Goal: Information Seeking & Learning: Learn about a topic

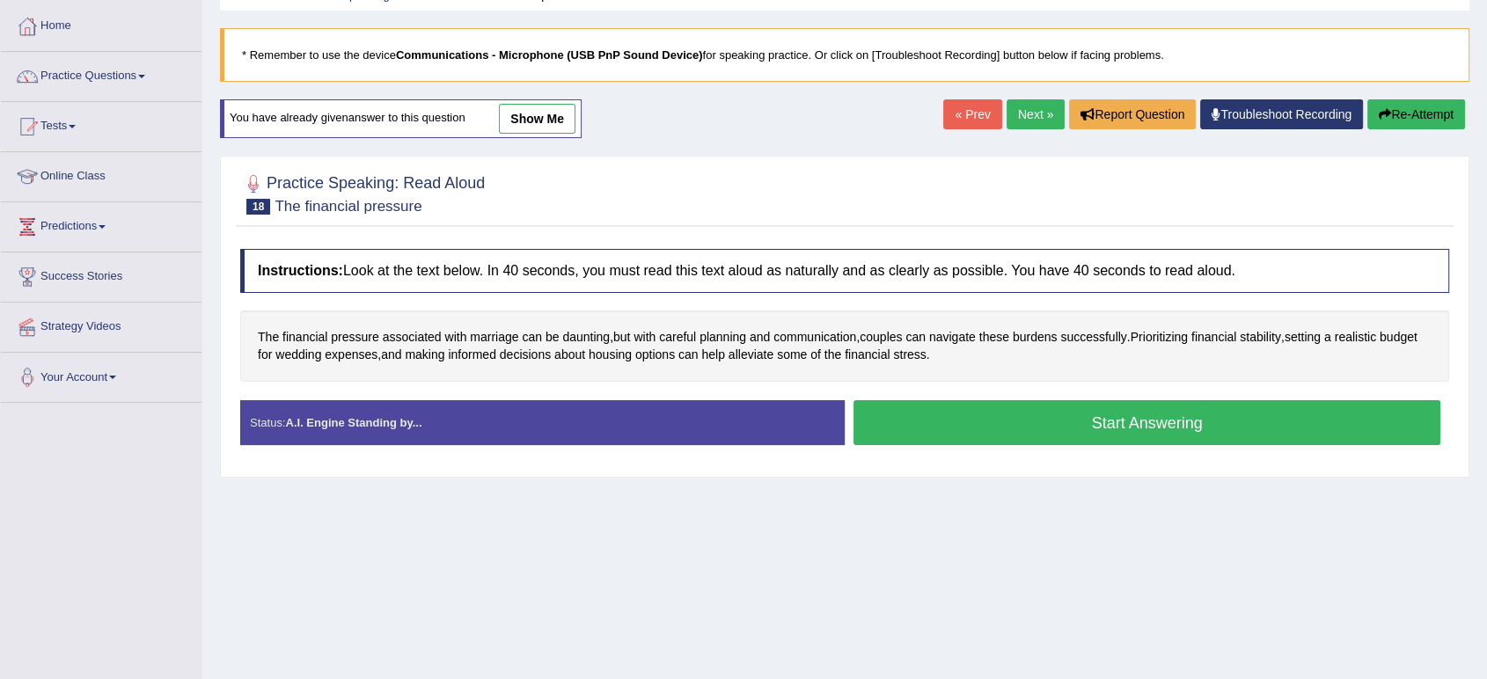
click at [911, 420] on button "Start Answering" at bounding box center [1147, 422] width 587 height 45
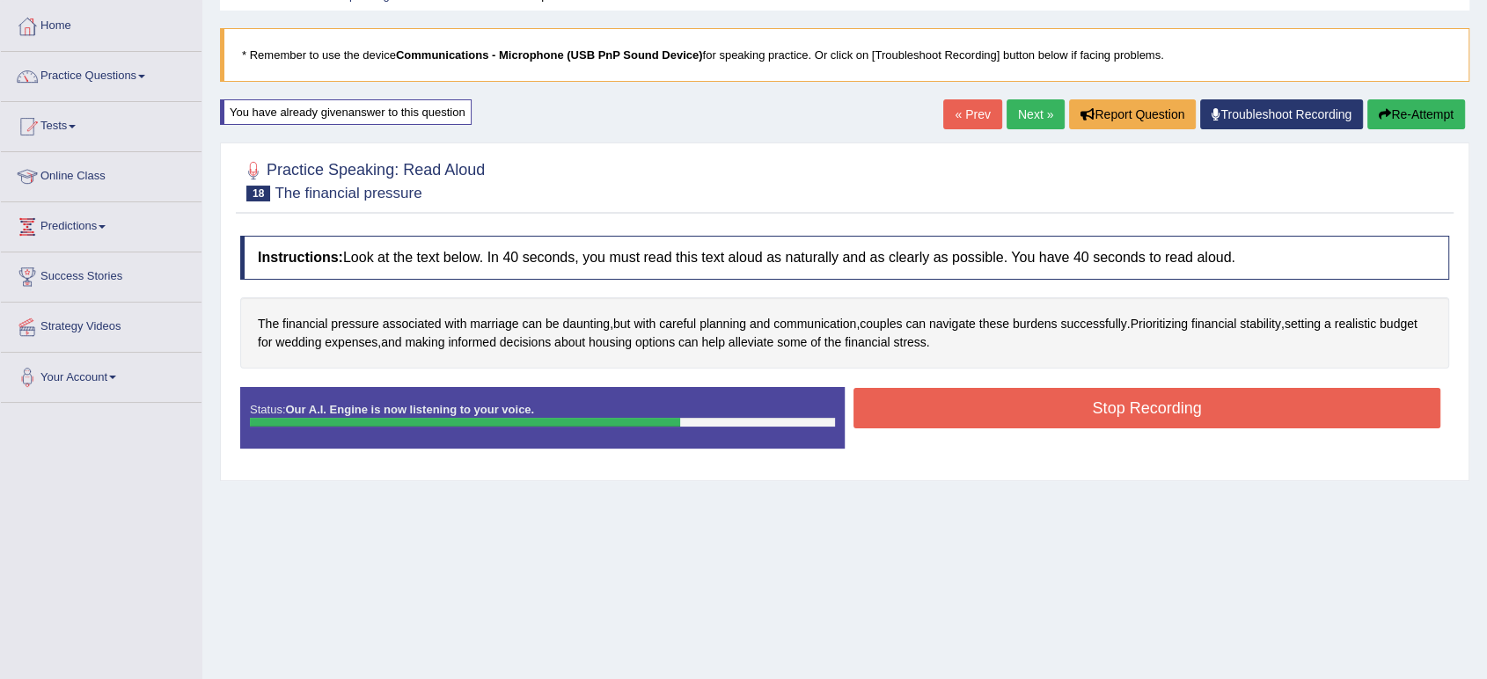
click at [1391, 107] on button "Re-Attempt" at bounding box center [1417, 114] width 98 height 30
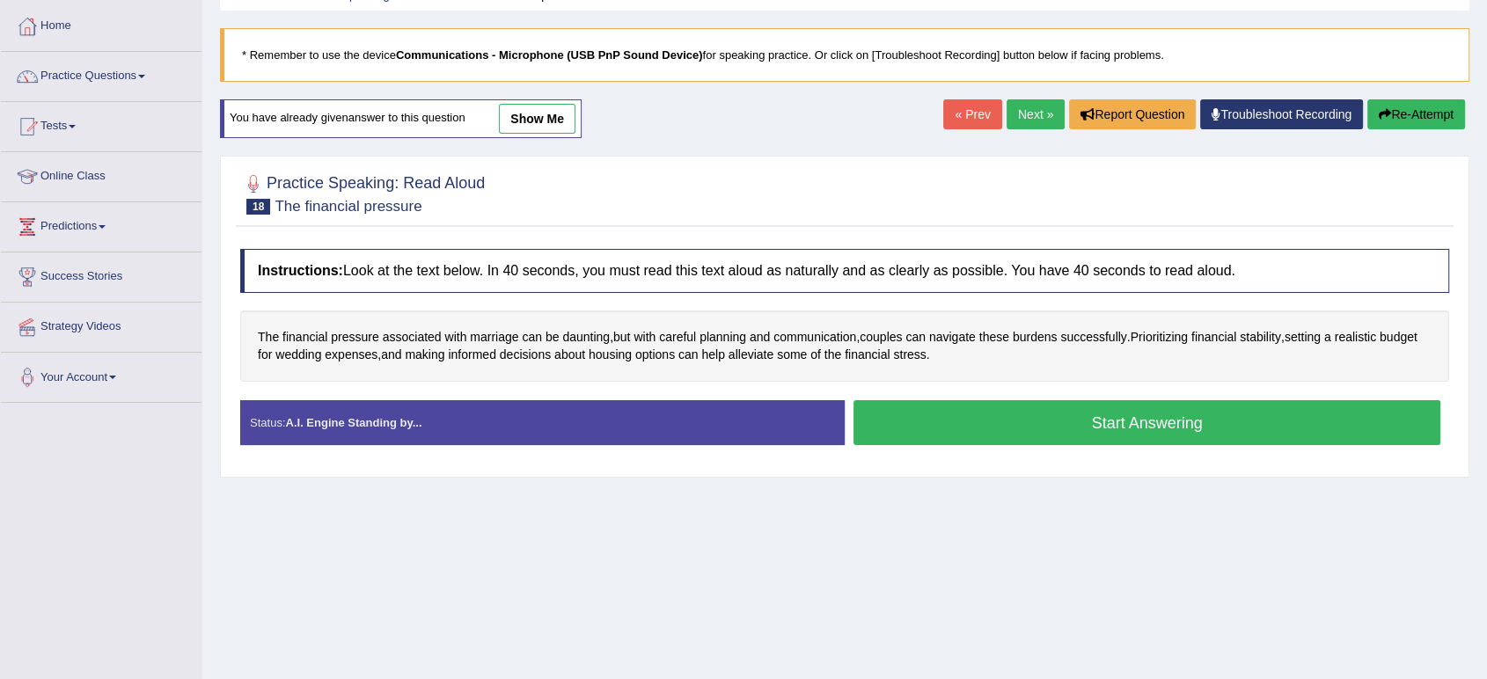
click at [920, 428] on button "Start Answering" at bounding box center [1147, 422] width 587 height 45
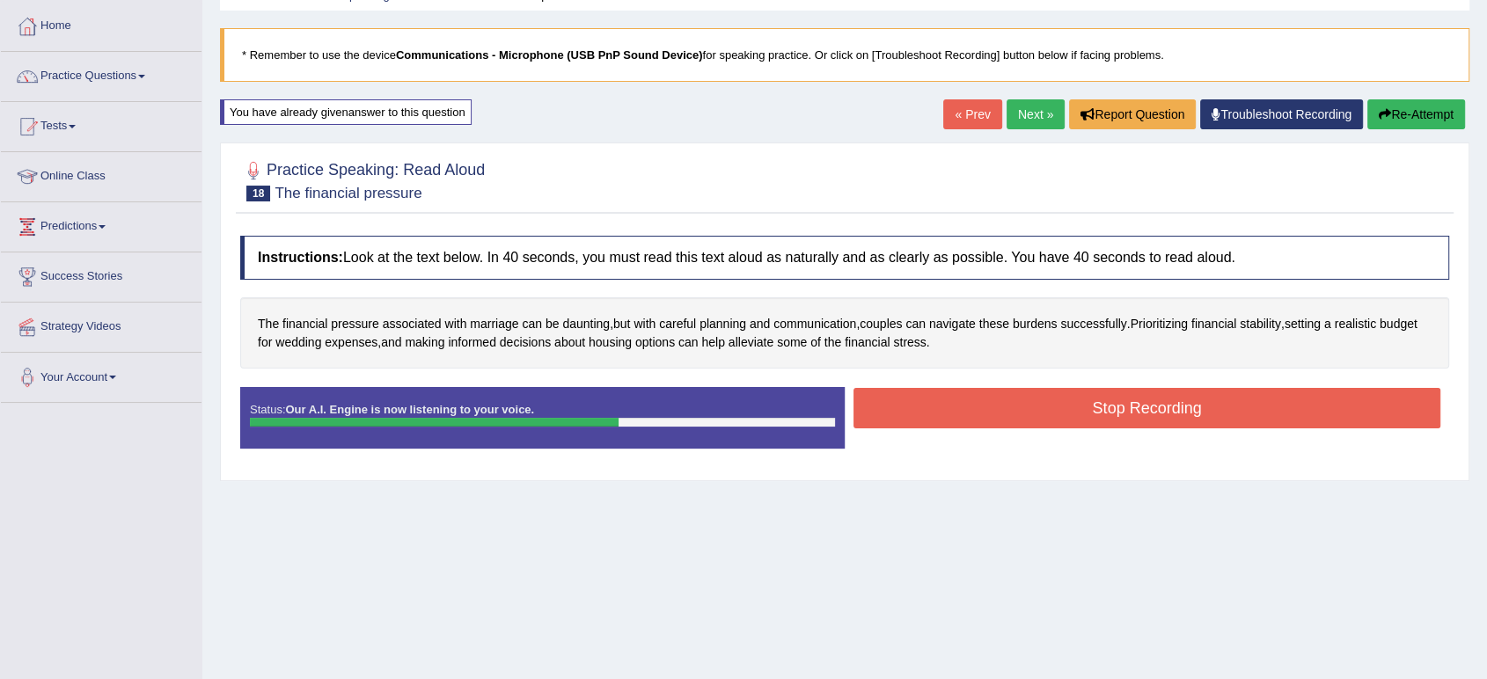
click at [898, 392] on button "Stop Recording" at bounding box center [1147, 408] width 587 height 40
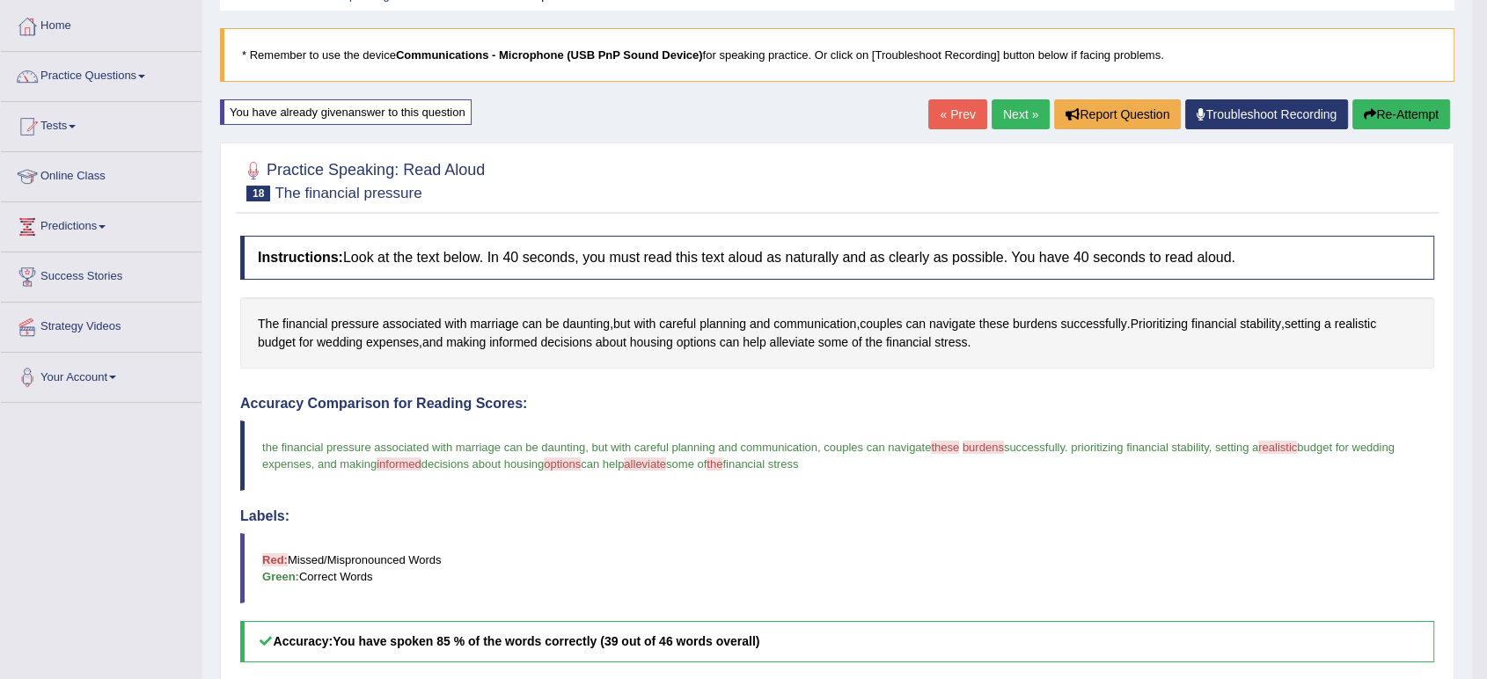
click at [1104, 495] on div "Accuracy Comparison for Reading Scores: the financial pressure associated with …" at bounding box center [837, 529] width 1194 height 267
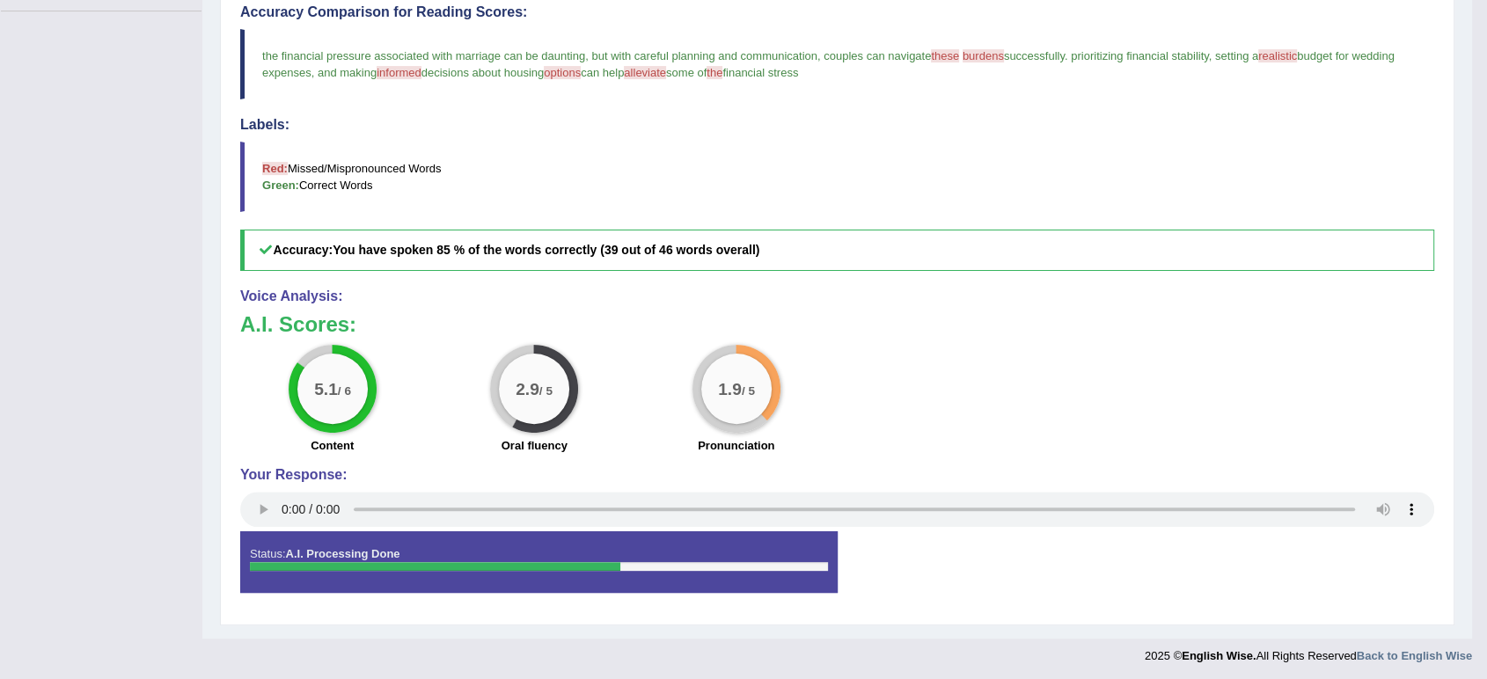
scroll to position [480, 0]
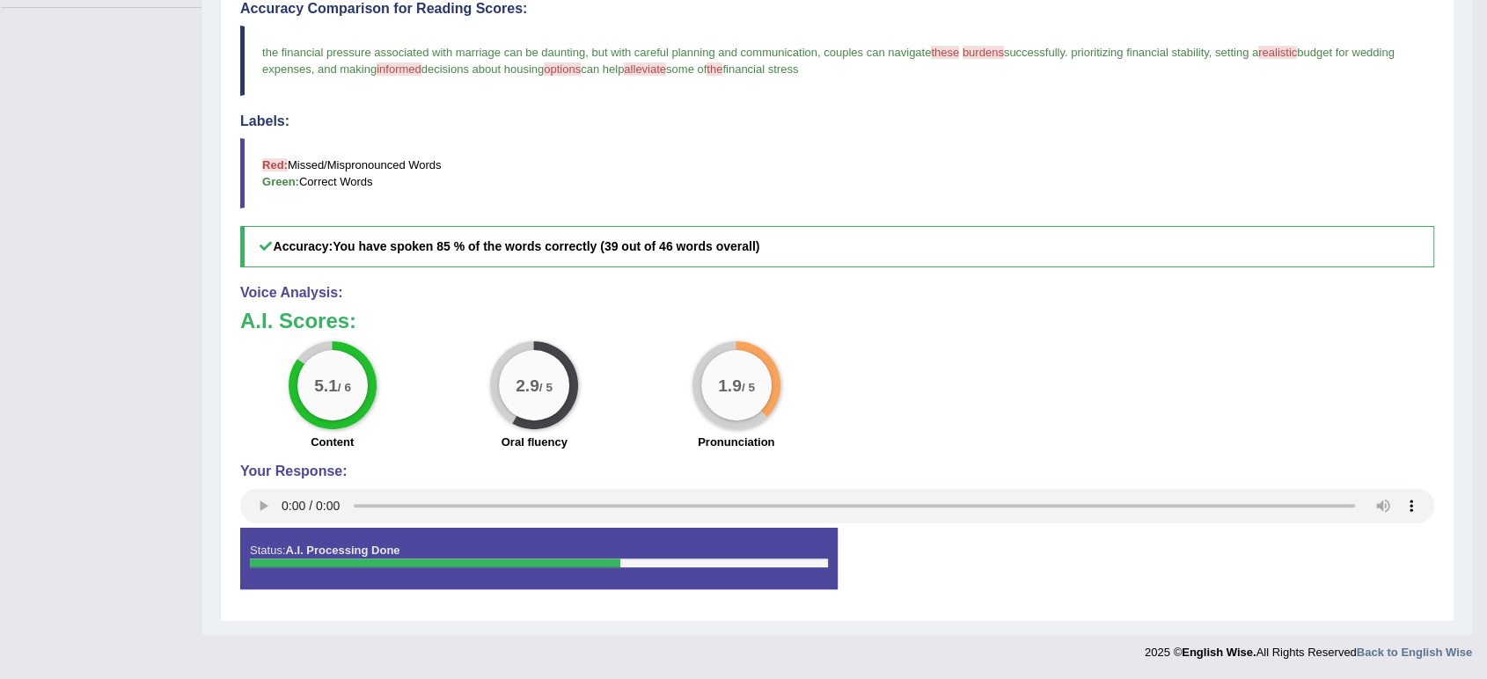
click at [1034, 456] on div "Voice Analysis: A.I. Scores: 5.1 / 6 Content 2.9 / 5 Oral fluency 1.9 / 5 Pronu…" at bounding box center [837, 406] width 1194 height 243
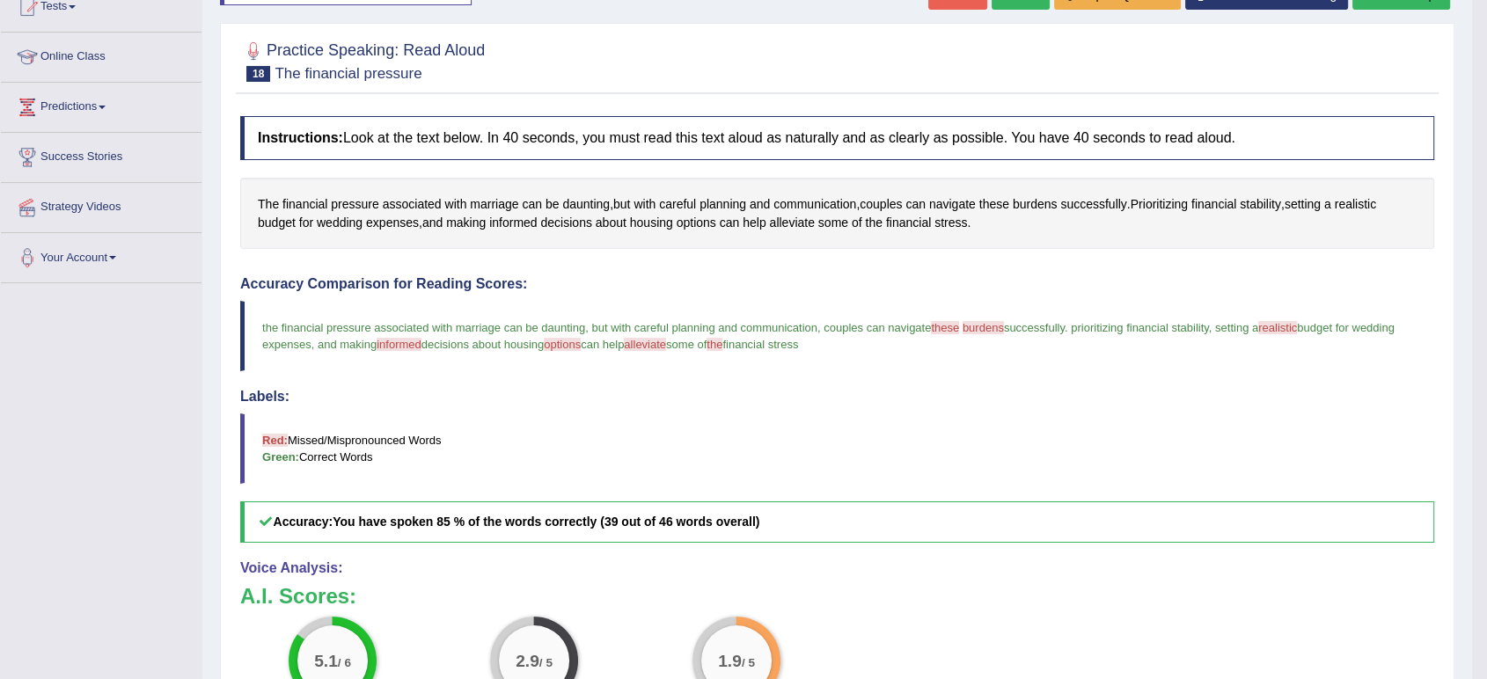
scroll to position [0, 0]
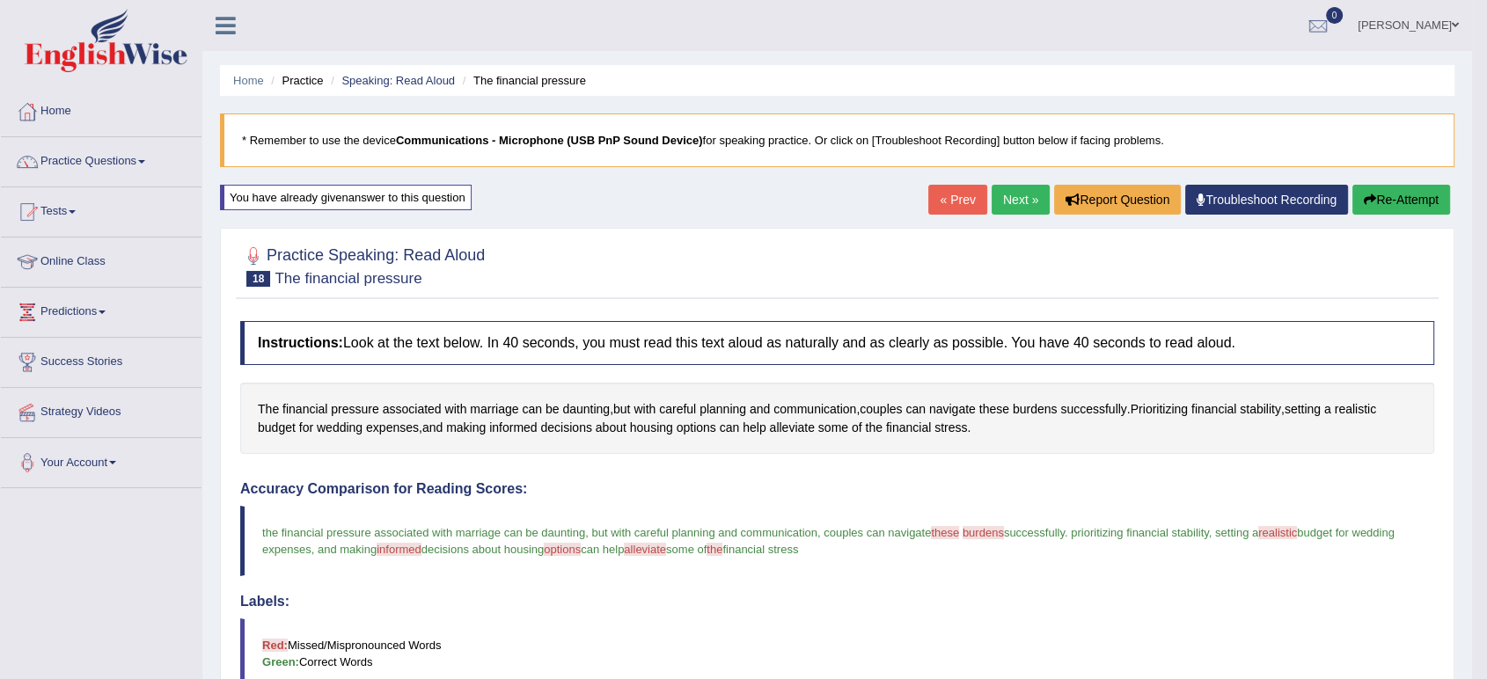
click at [1021, 194] on link "Next »" at bounding box center [1021, 200] width 58 height 30
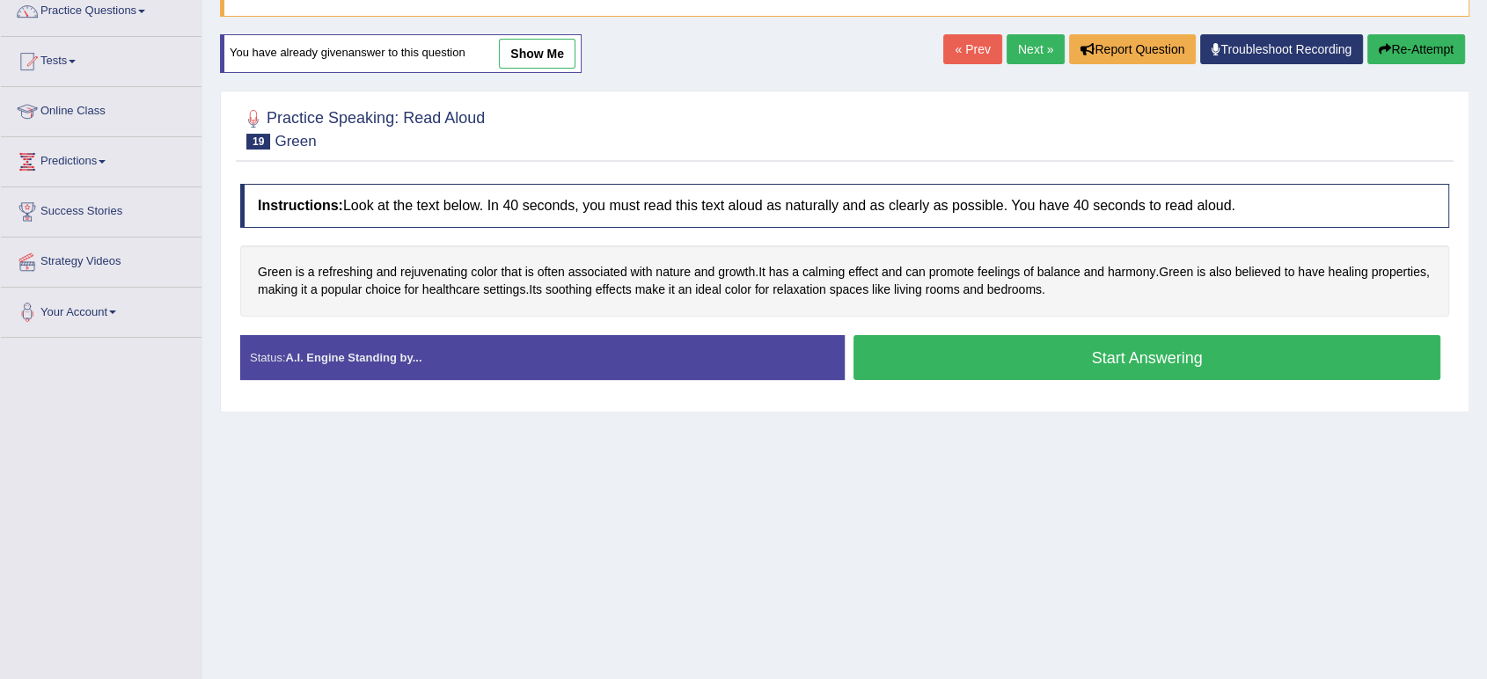
click at [929, 369] on button "Start Answering" at bounding box center [1147, 357] width 587 height 45
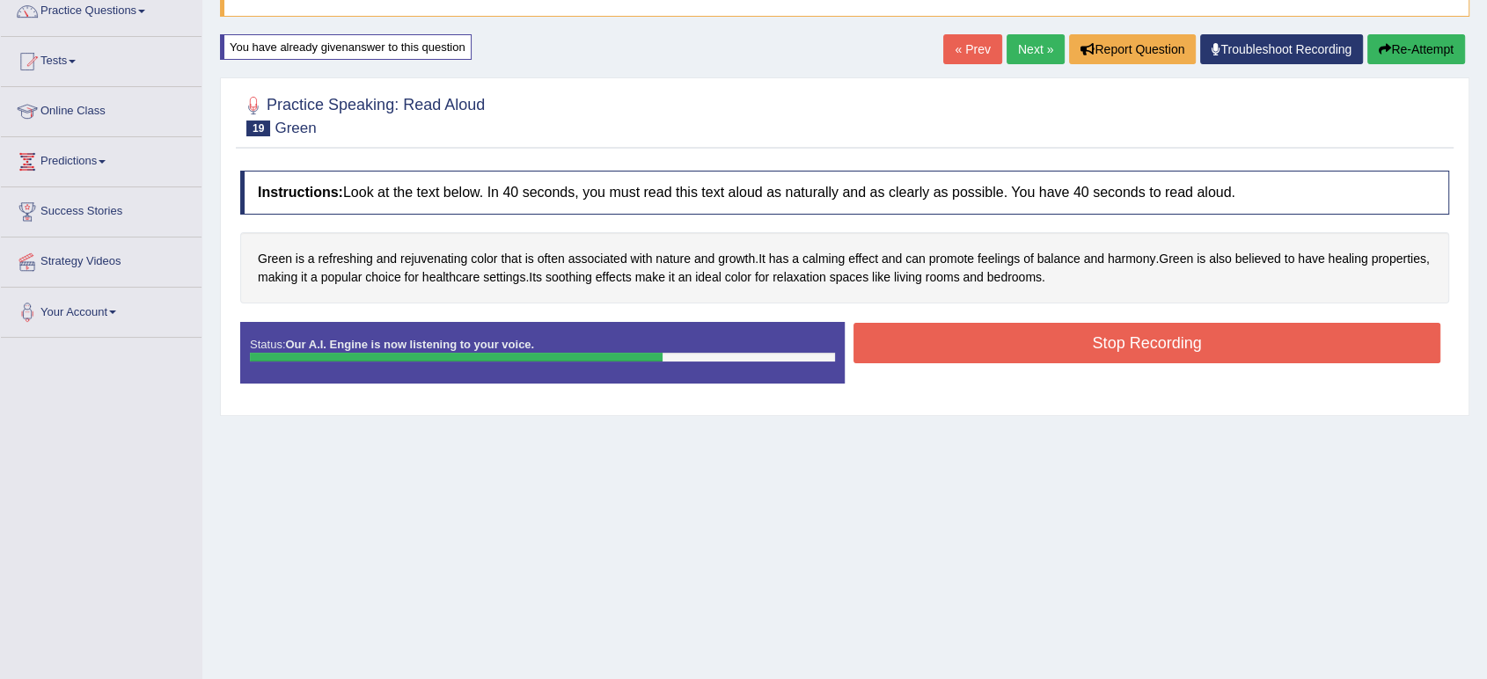
click at [946, 350] on button "Stop Recording" at bounding box center [1147, 343] width 587 height 40
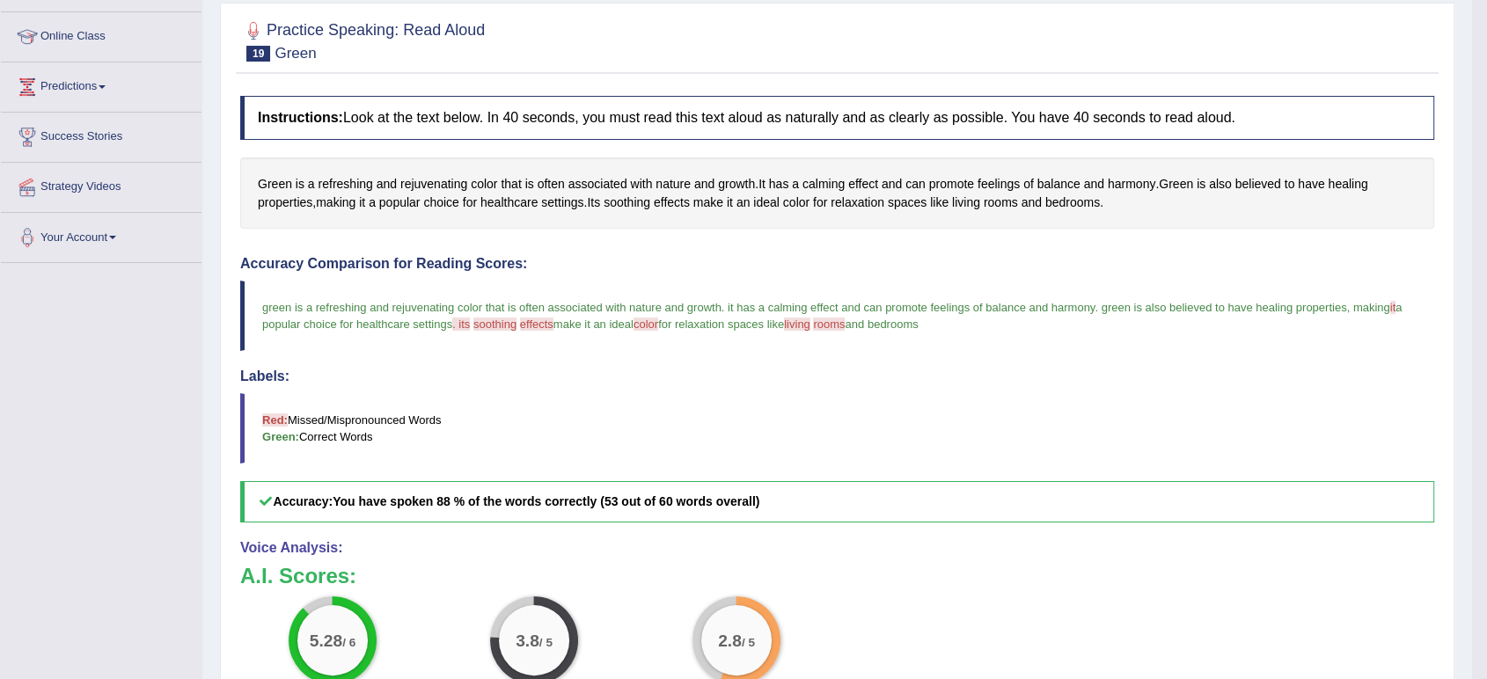
scroll to position [147, 0]
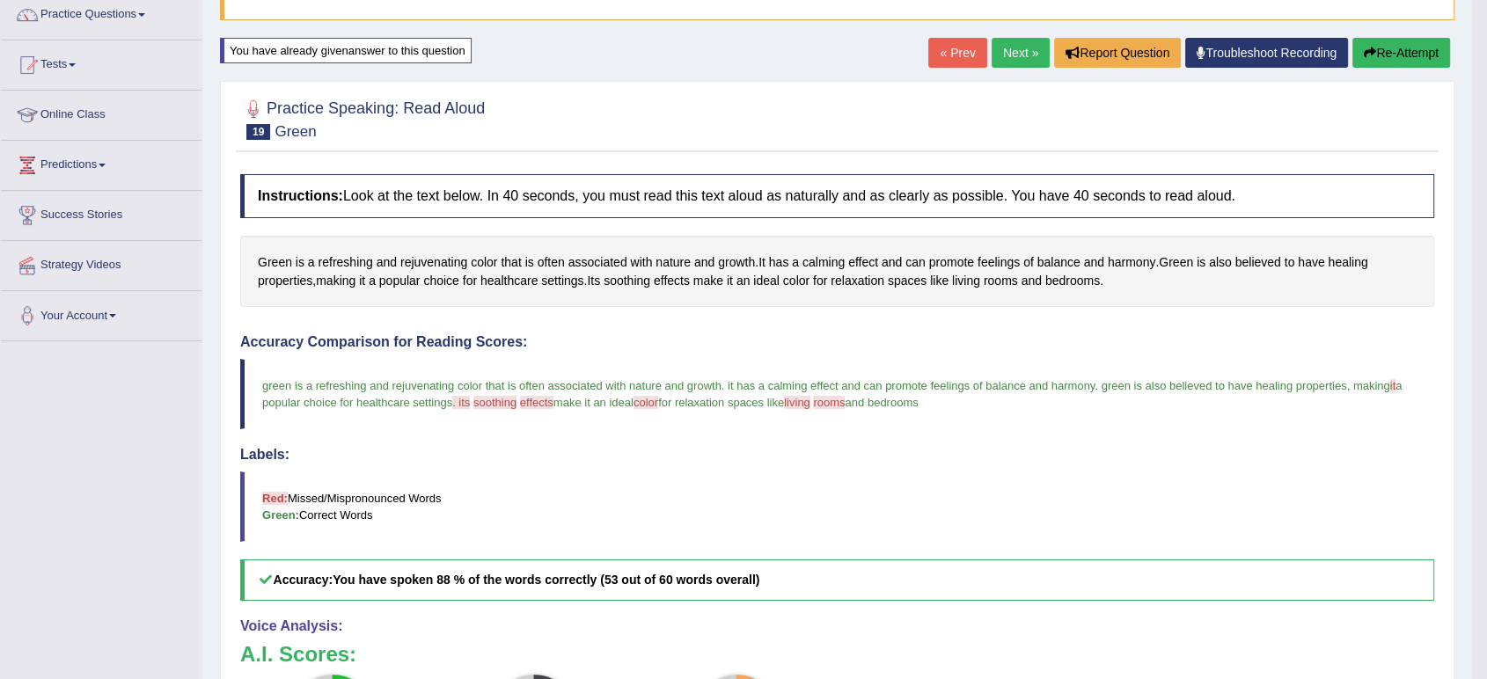
click at [1000, 44] on link "Next »" at bounding box center [1021, 53] width 58 height 30
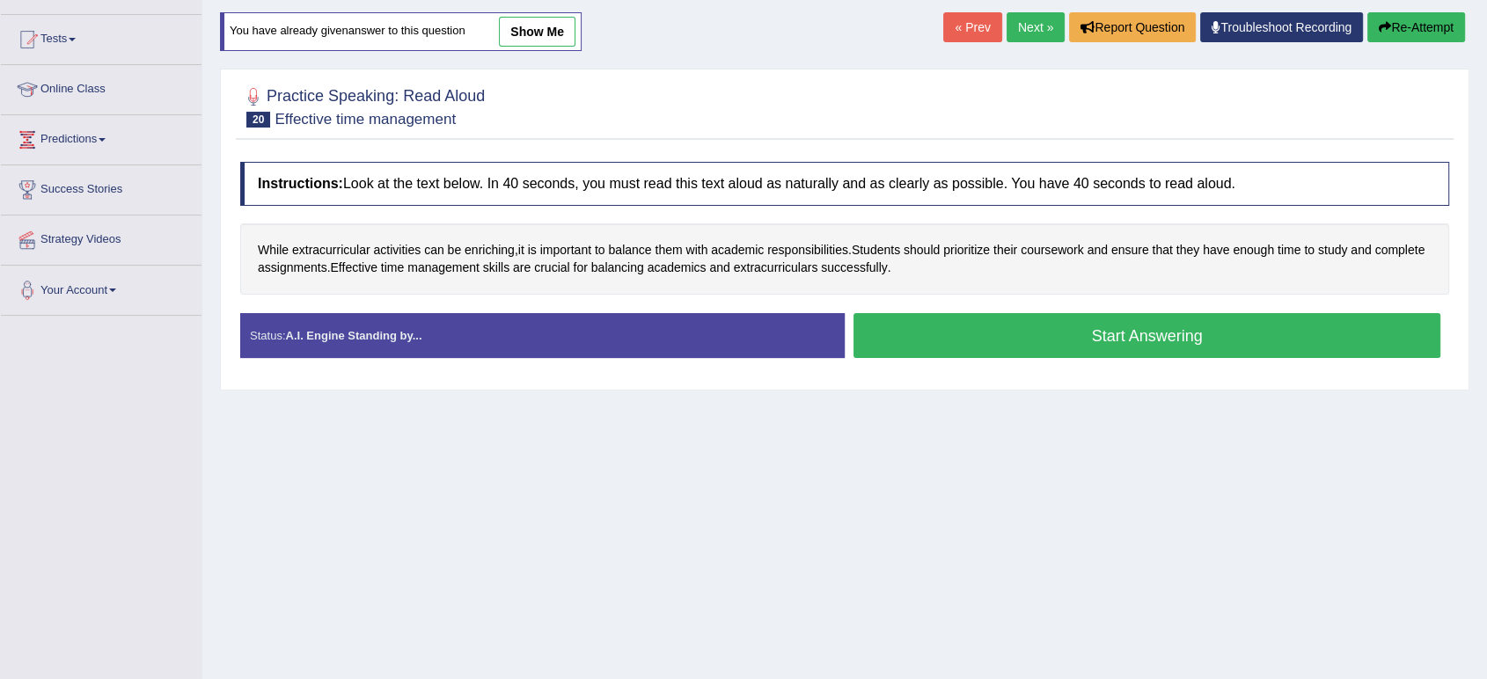
scroll to position [176, 0]
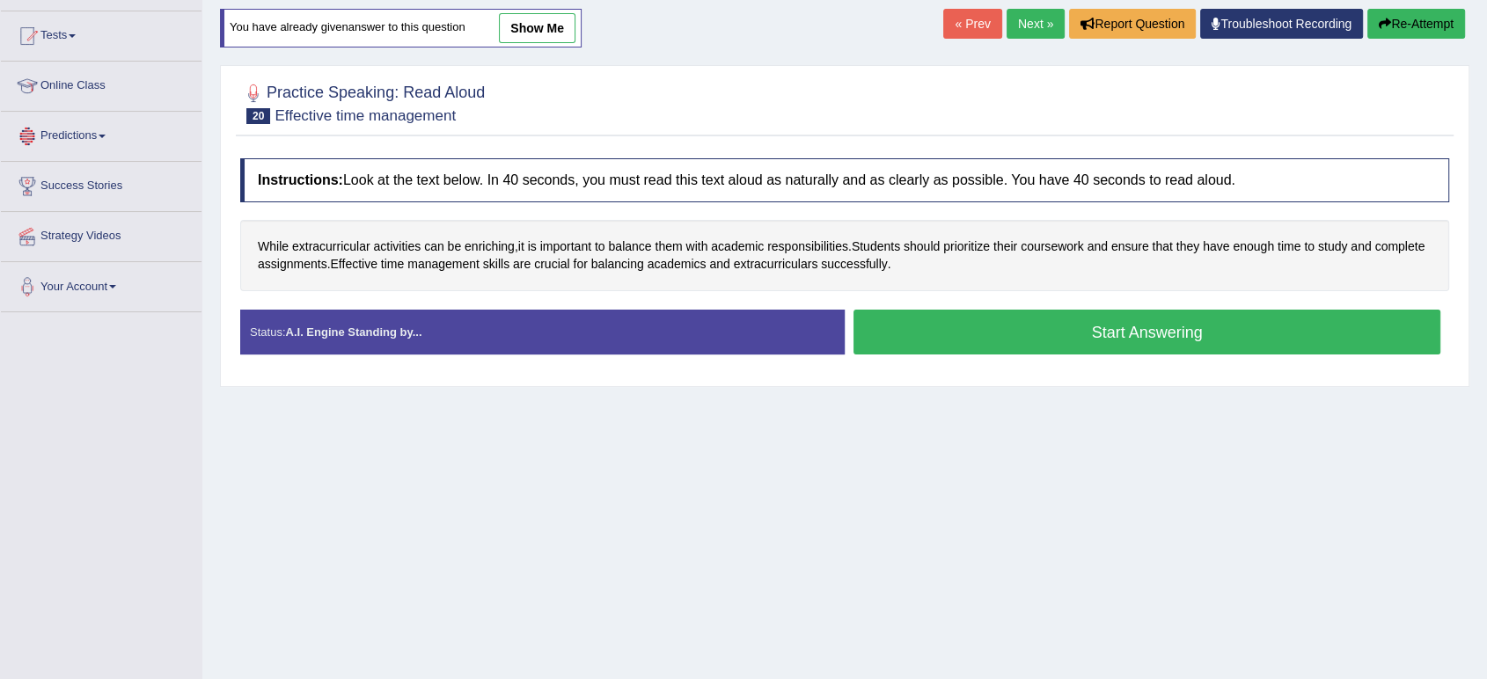
click at [76, 78] on link "Online Class" at bounding box center [101, 84] width 201 height 44
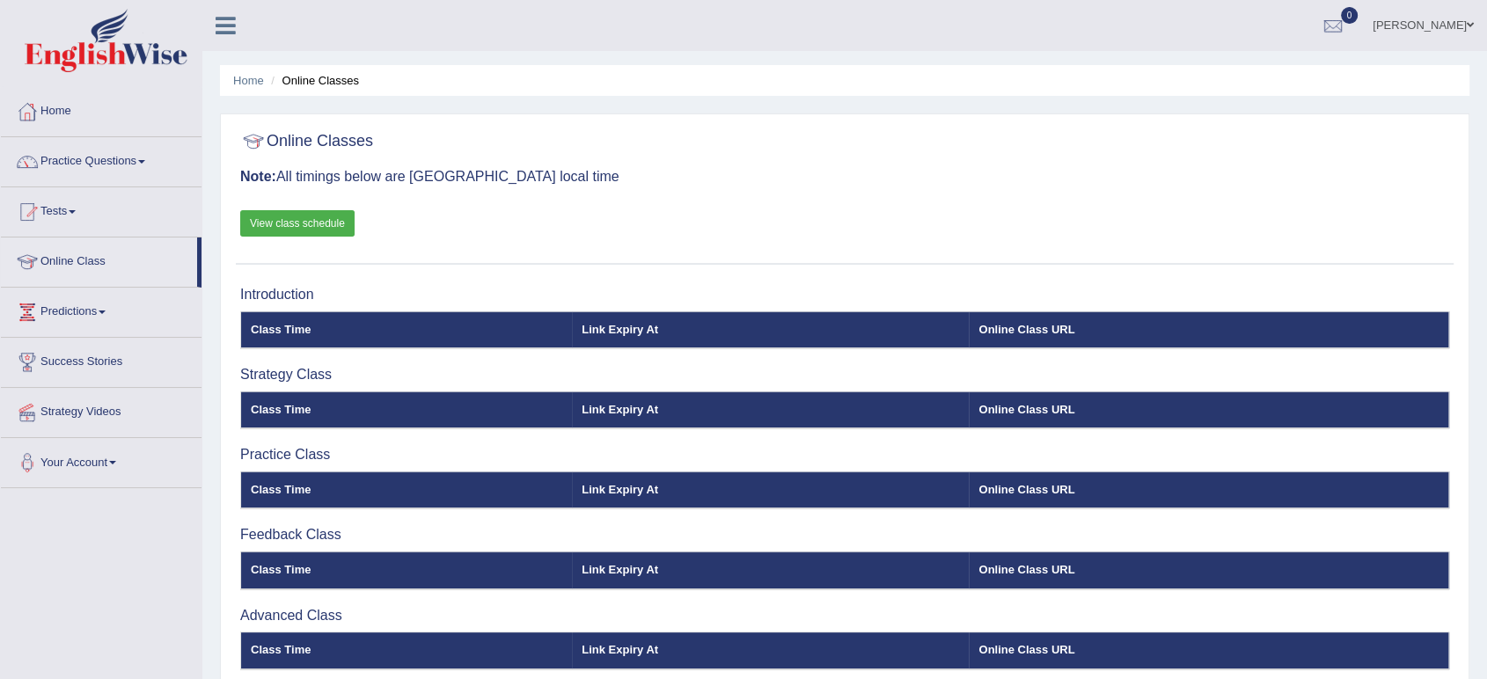
click at [96, 161] on link "Practice Questions" at bounding box center [101, 159] width 201 height 44
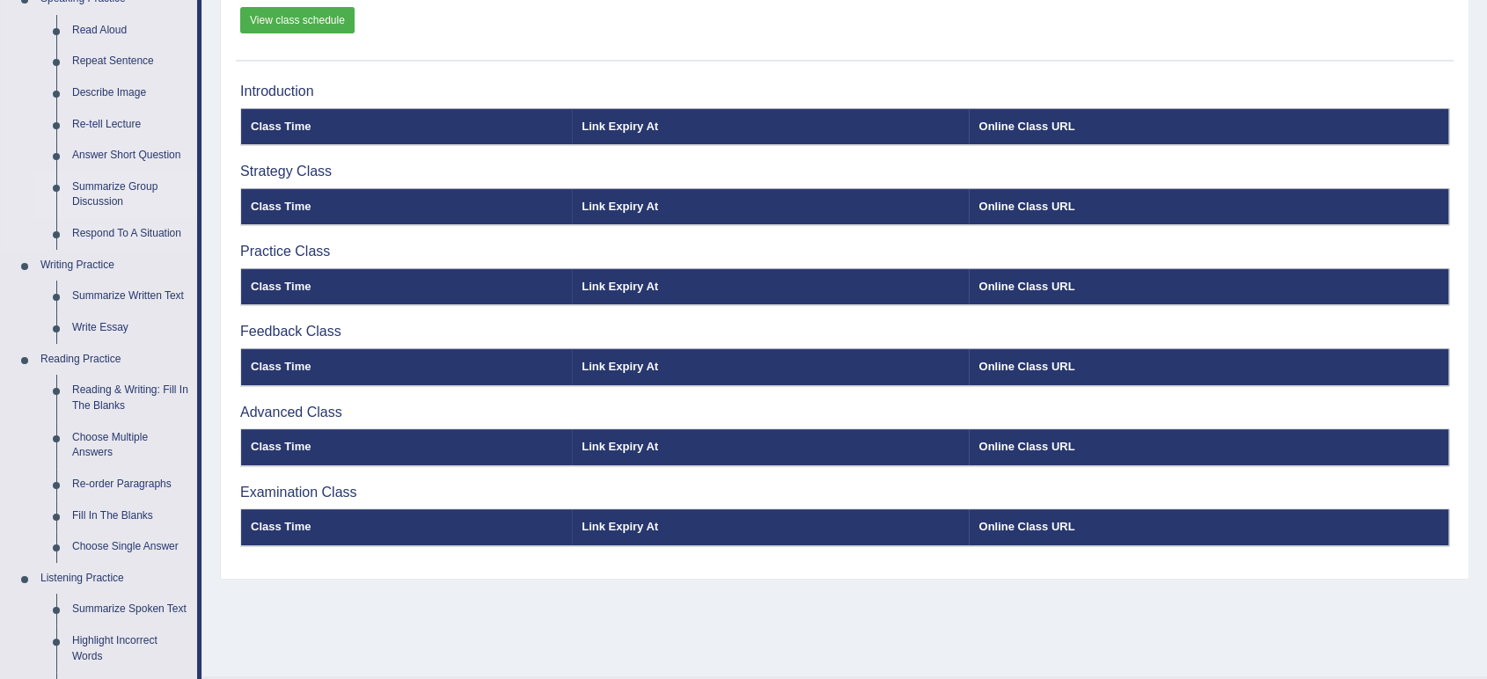
scroll to position [209, 0]
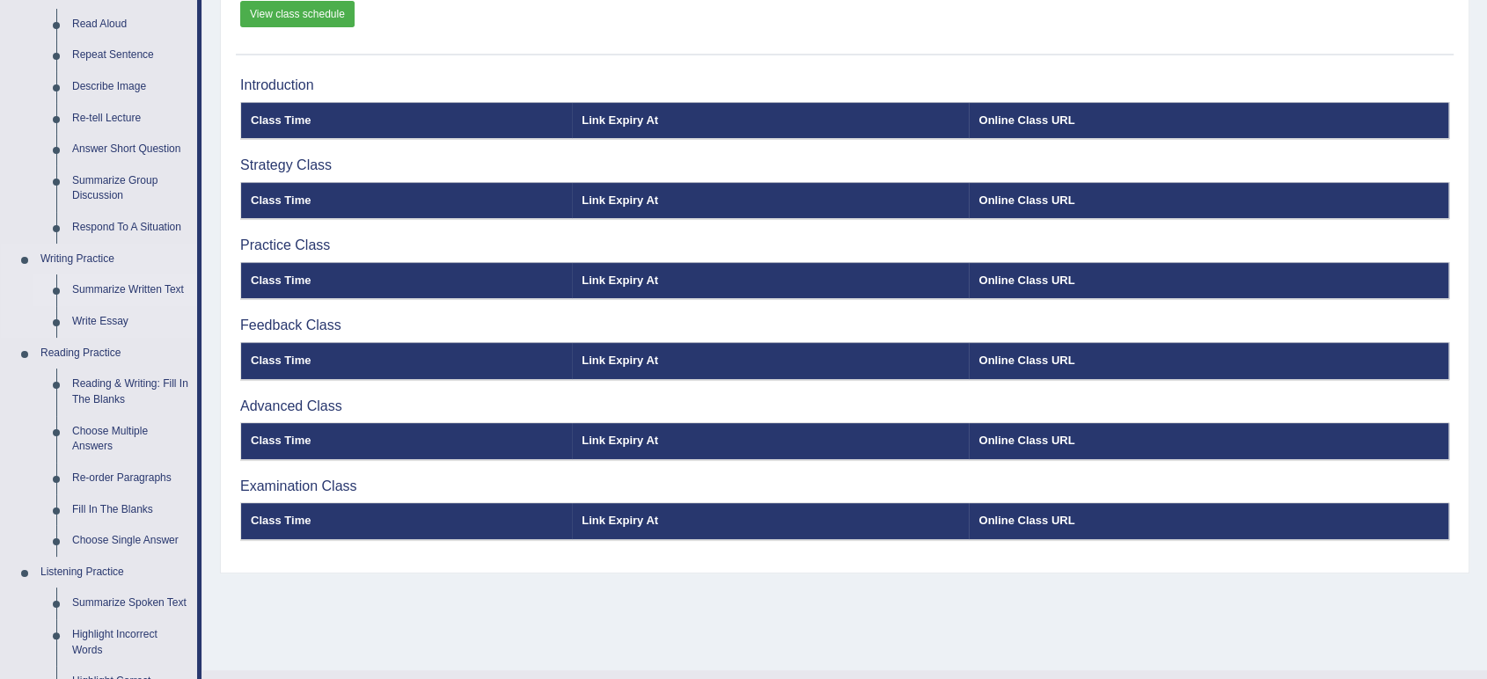
click at [113, 293] on link "Summarize Written Text" at bounding box center [130, 291] width 133 height 32
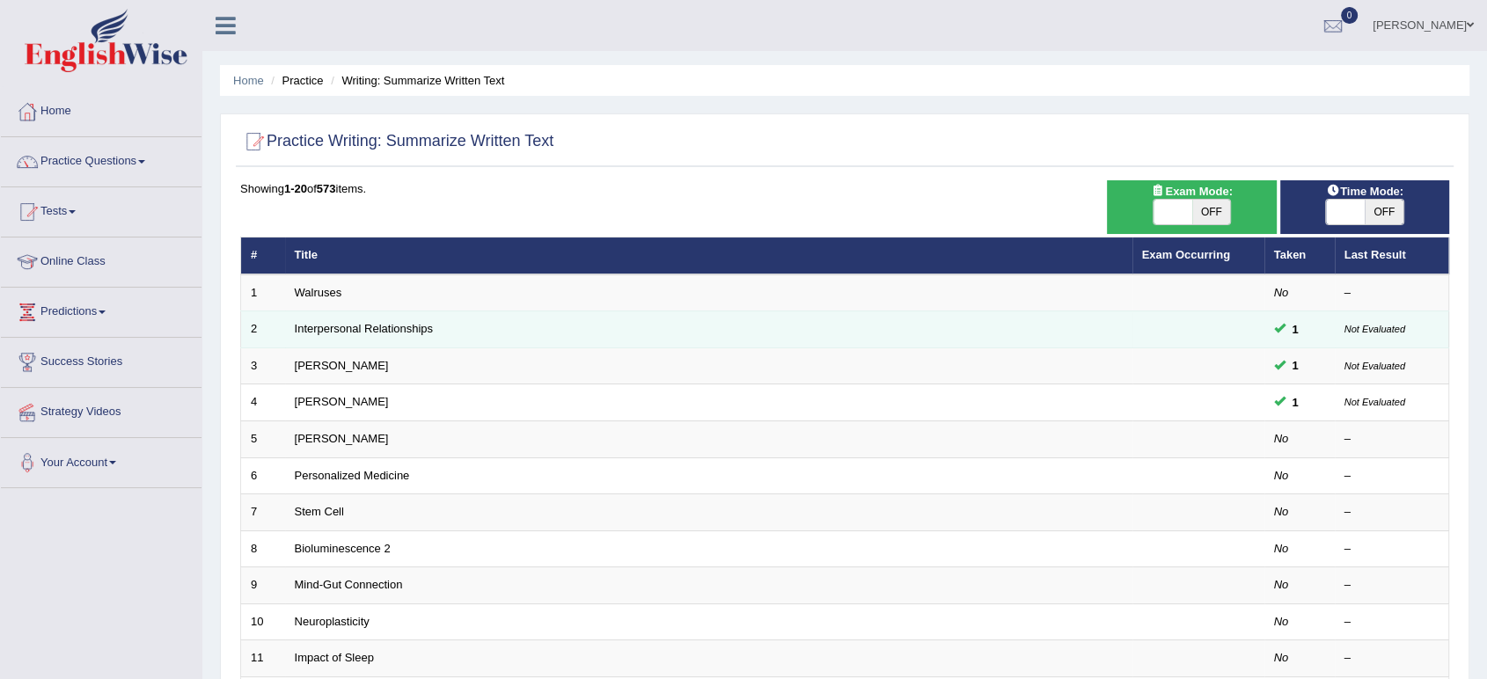
scroll to position [483, 0]
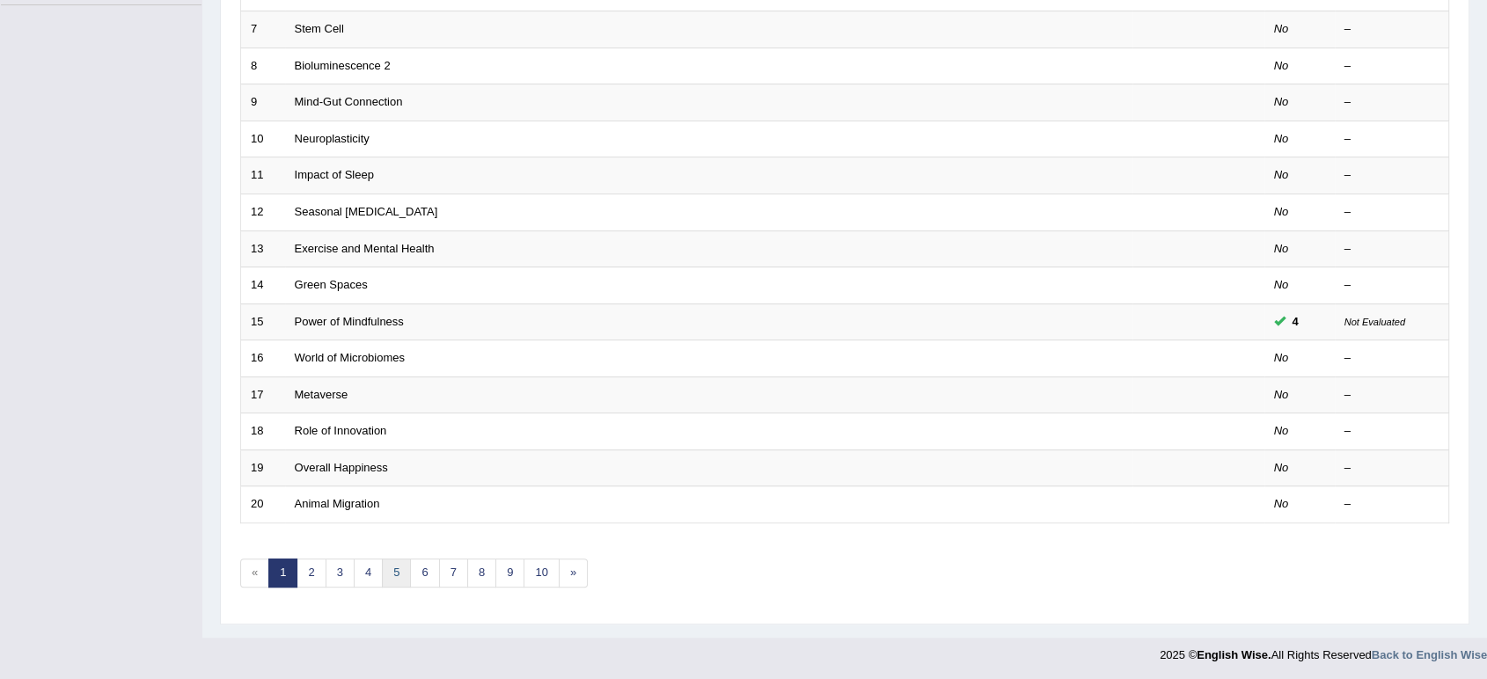
click at [405, 565] on link "5" at bounding box center [396, 573] width 29 height 29
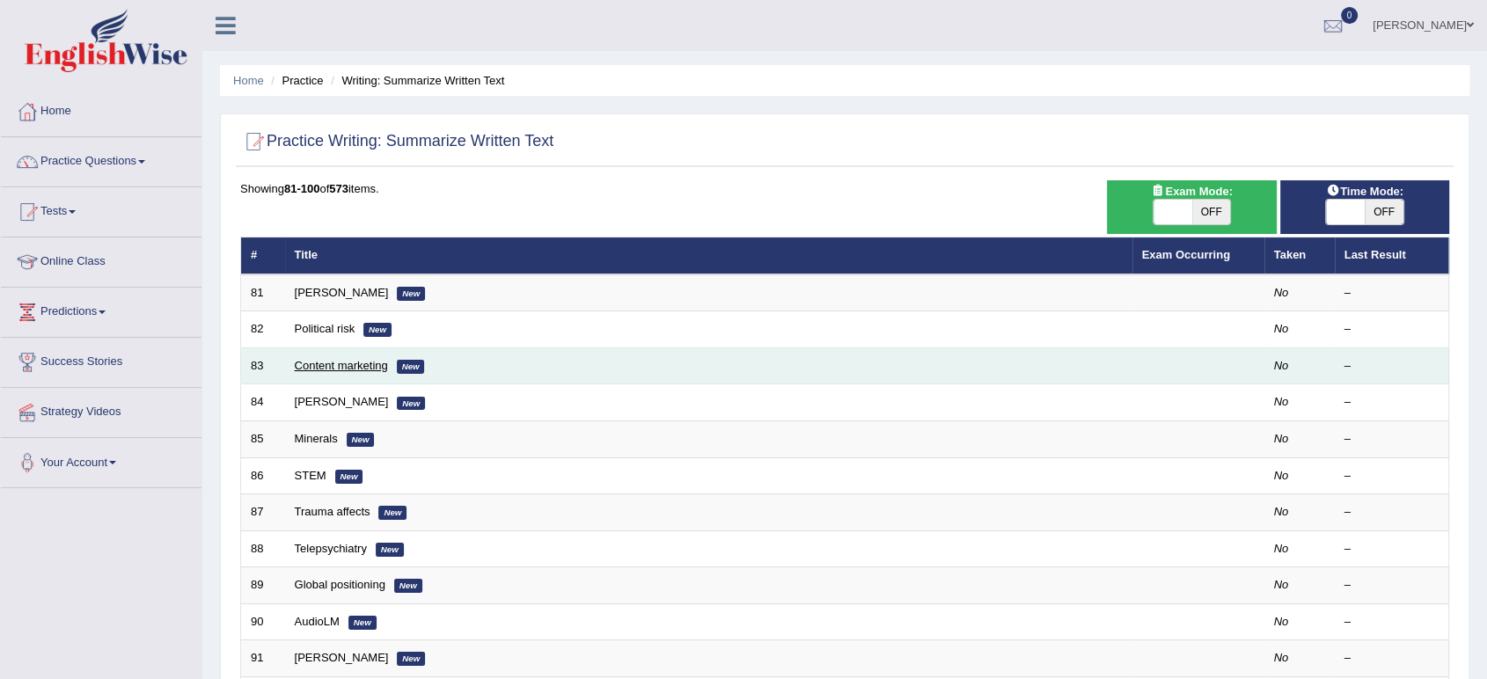
click at [331, 368] on link "Content marketing" at bounding box center [341, 365] width 93 height 13
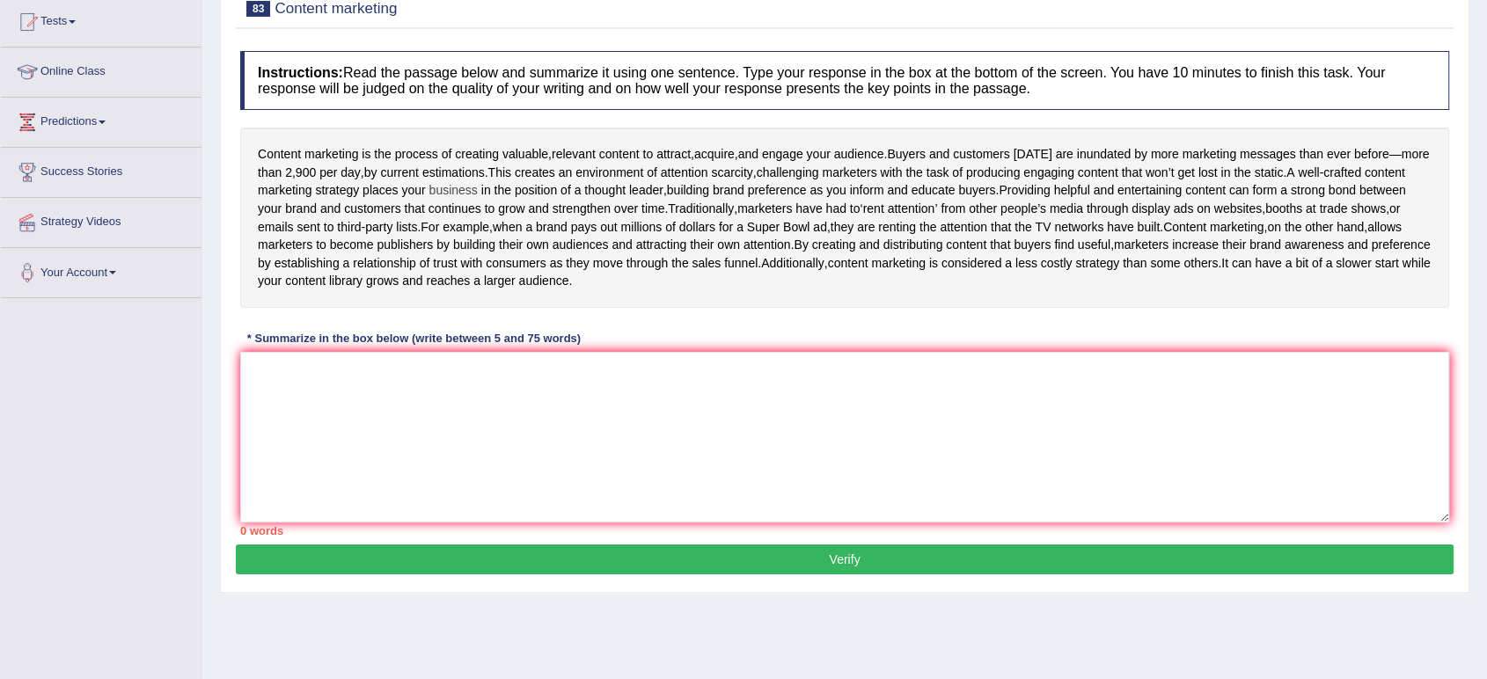
scroll to position [244, 0]
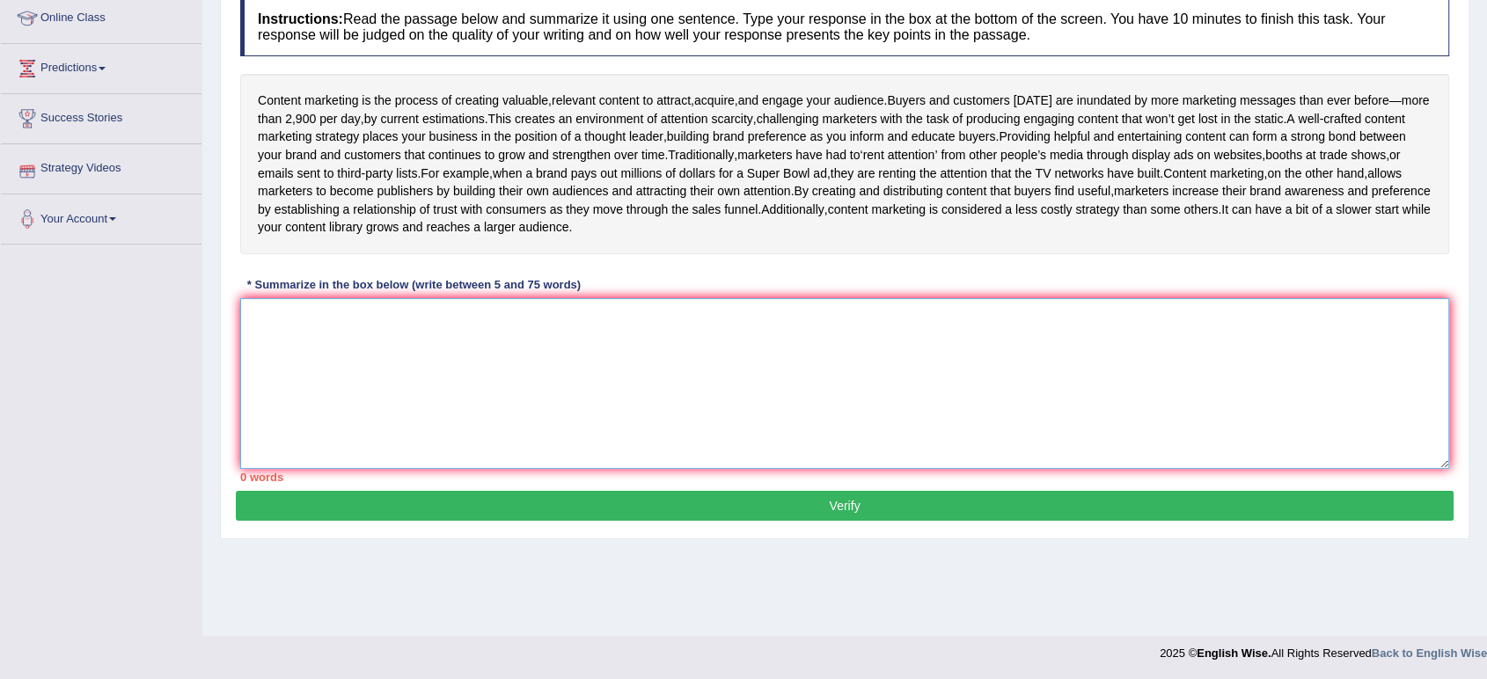
click at [324, 359] on textarea at bounding box center [844, 383] width 1209 height 171
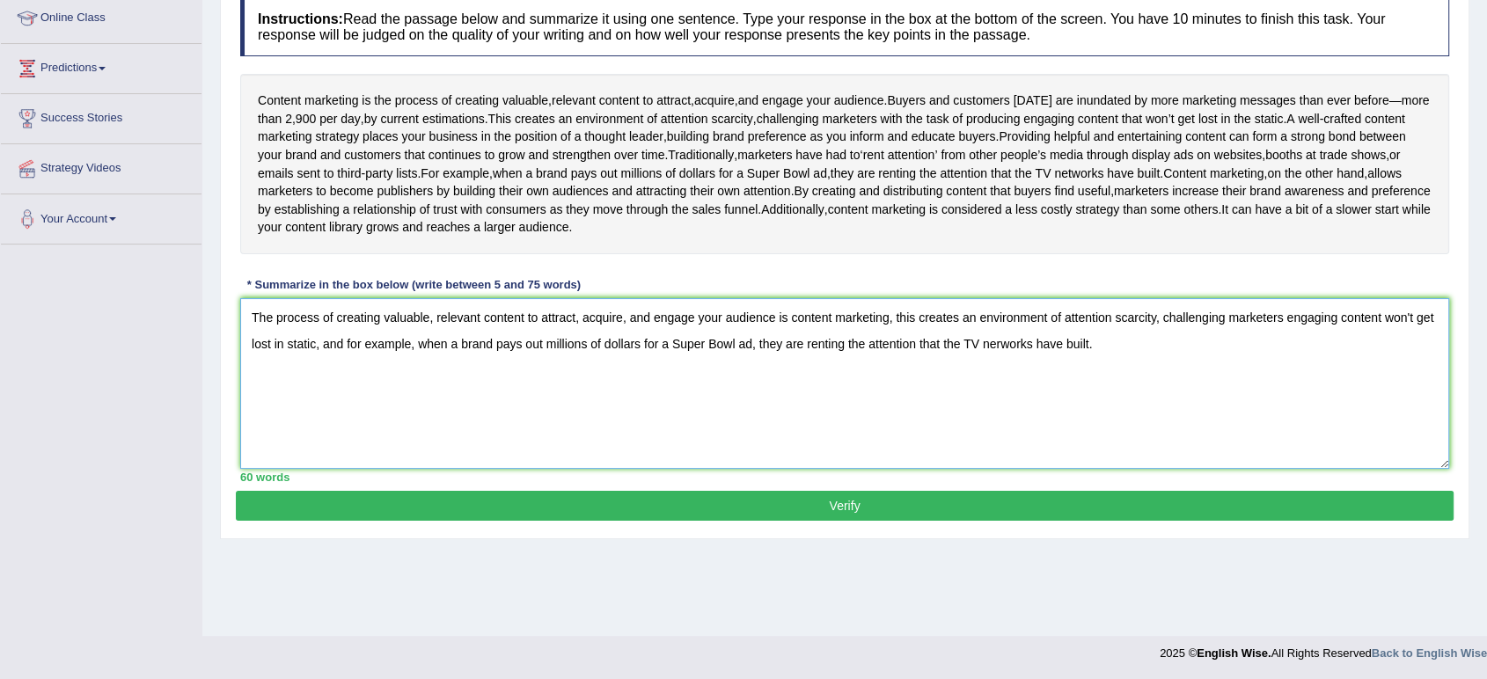
type textarea "The process of creating valuable, relevant content to attract, acquire, and eng…"
click at [652, 509] on button "Verify" at bounding box center [845, 506] width 1218 height 30
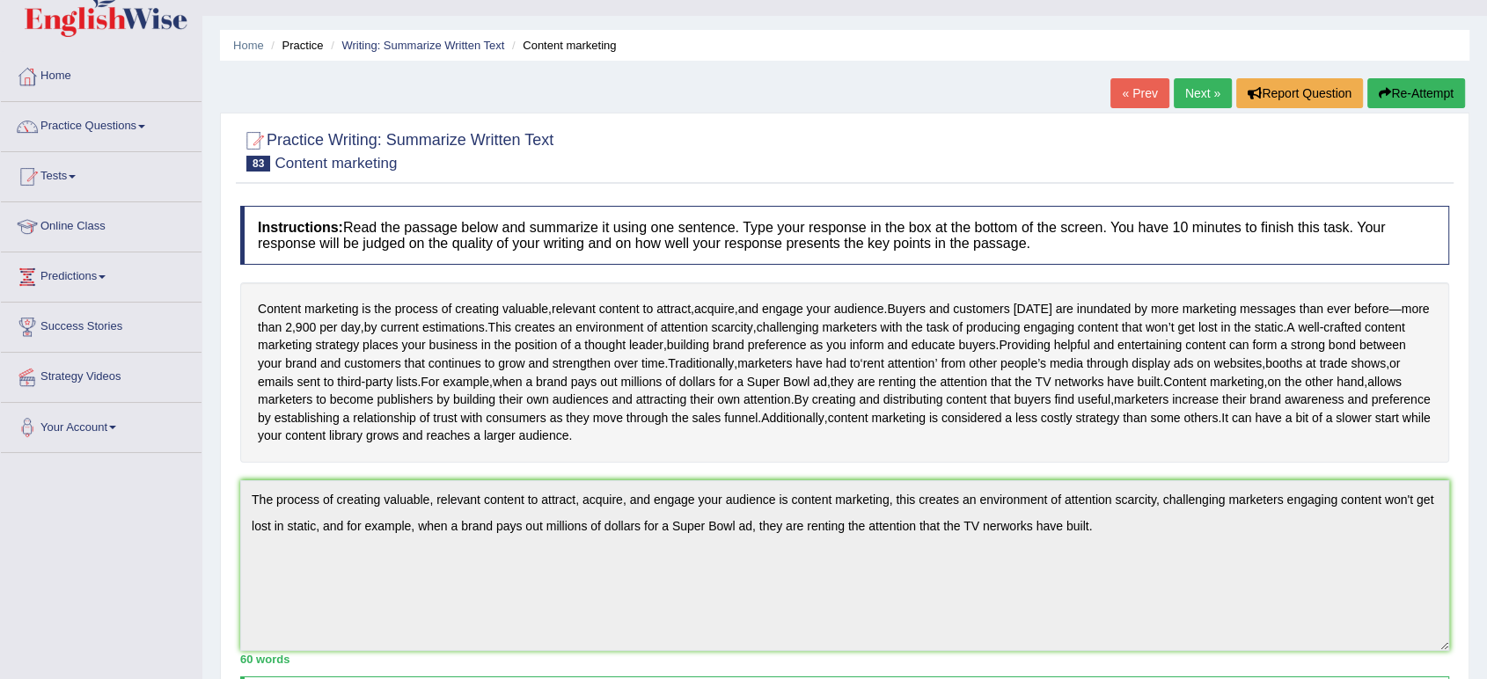
scroll to position [35, 0]
click at [1209, 96] on link "Next »" at bounding box center [1203, 93] width 58 height 30
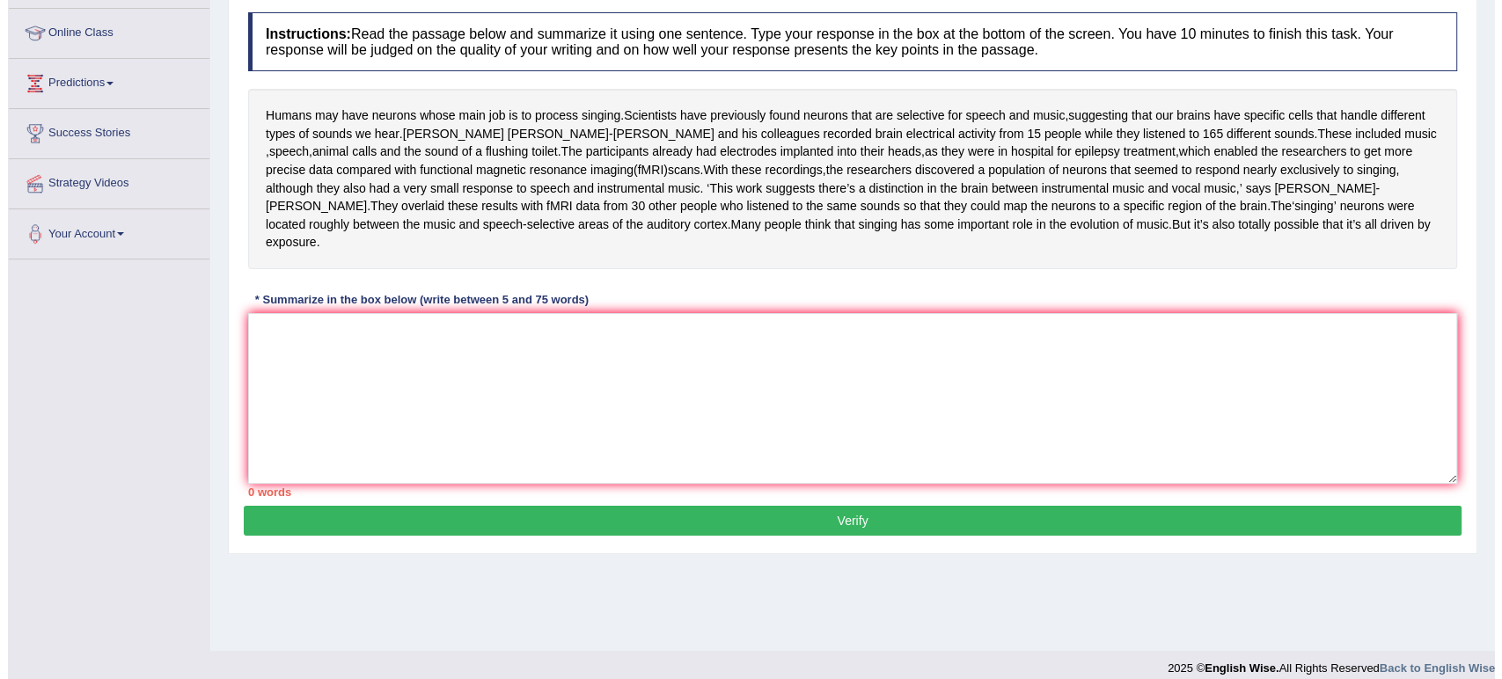
scroll to position [244, 0]
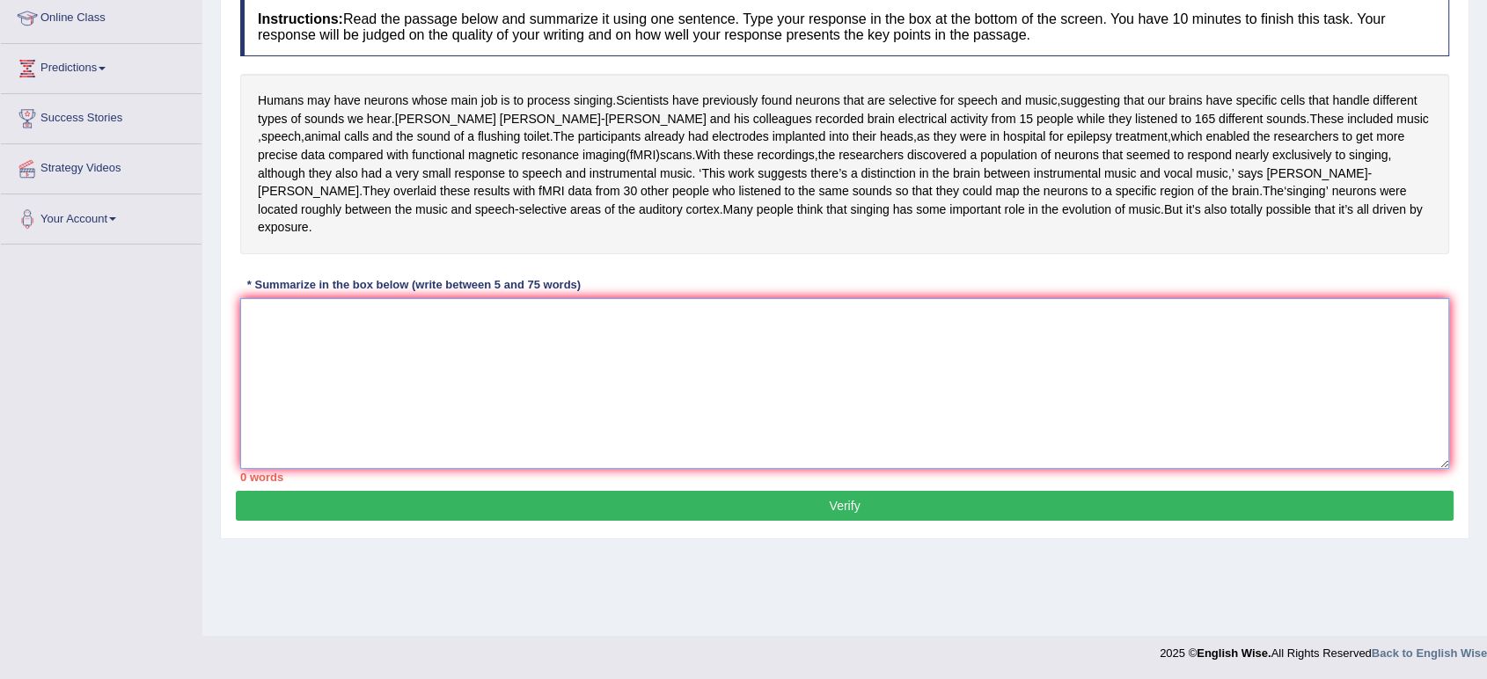
click at [430, 320] on textarea at bounding box center [844, 383] width 1209 height 171
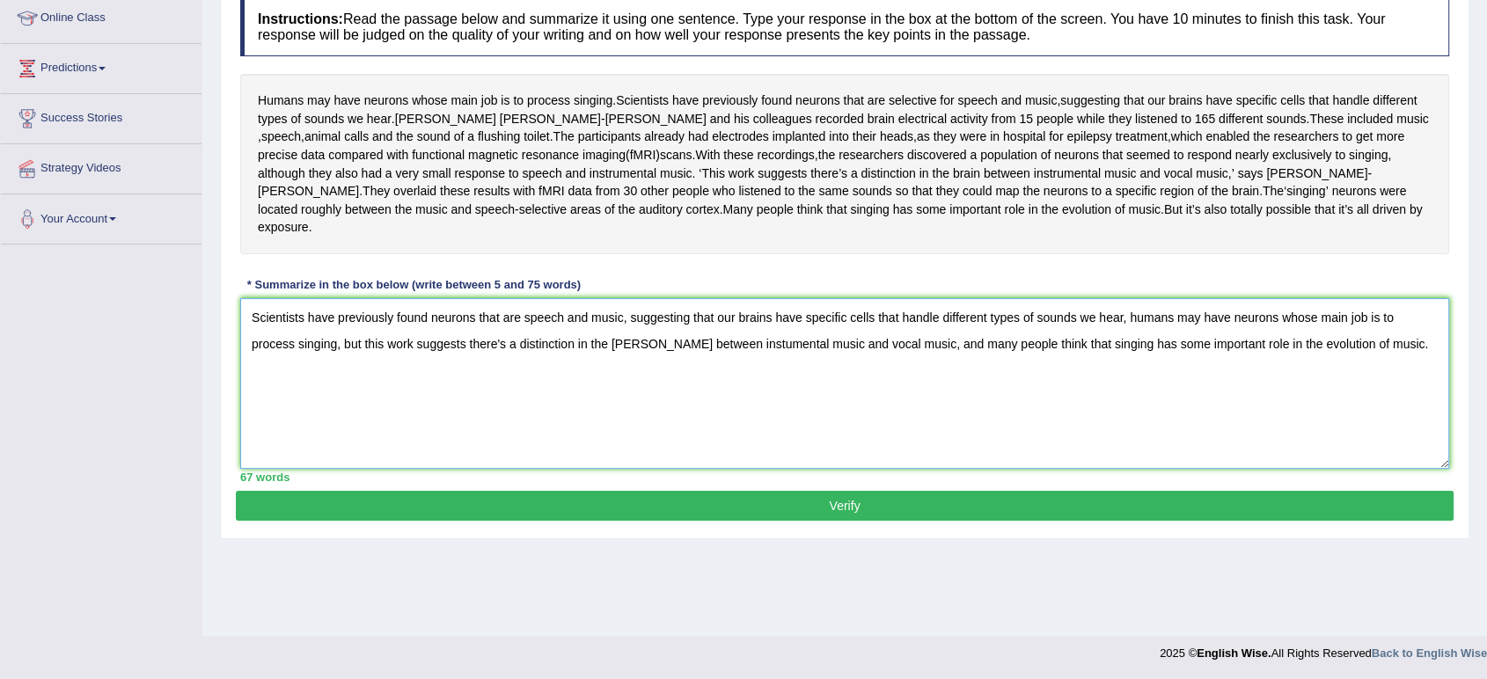
type textarea "Scientists have previously found neurons that are speech and music, suggesting …"
click at [491, 491] on button "Verify" at bounding box center [845, 506] width 1218 height 30
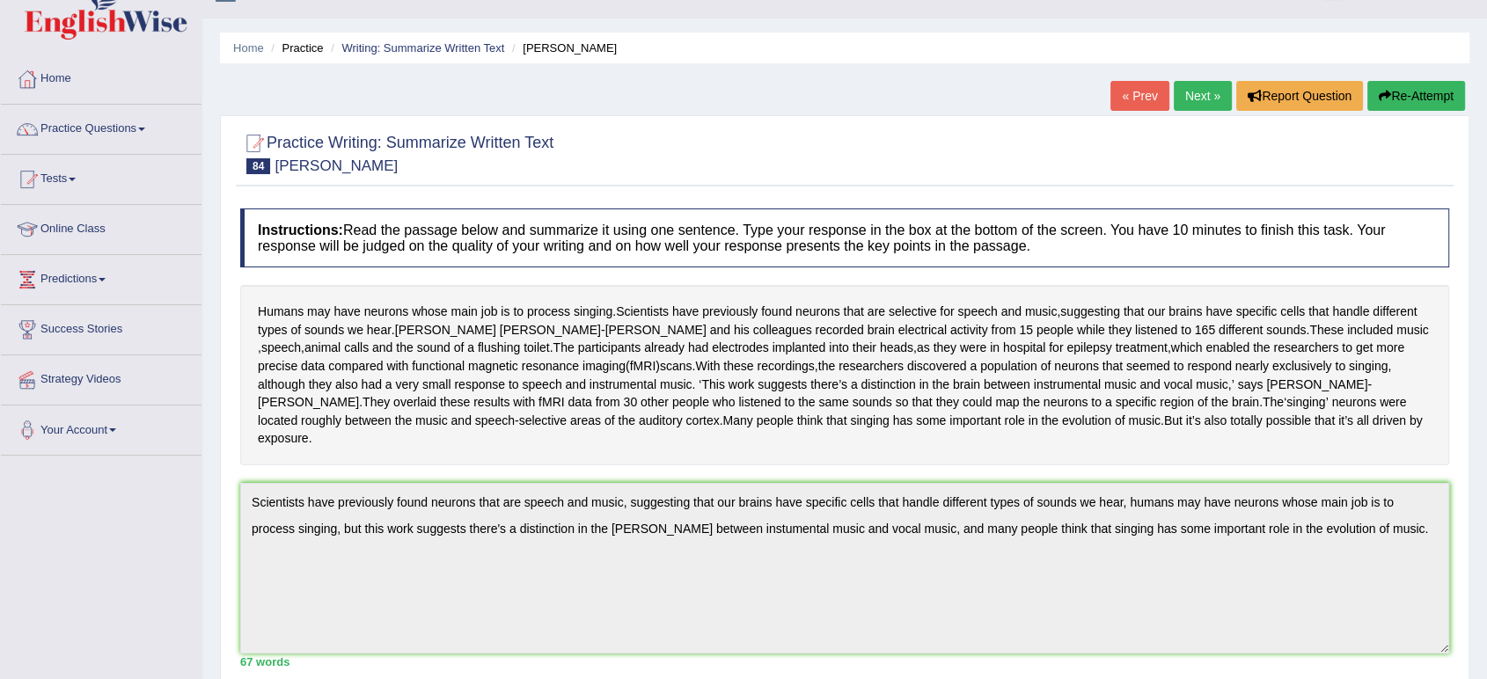
scroll to position [0, 0]
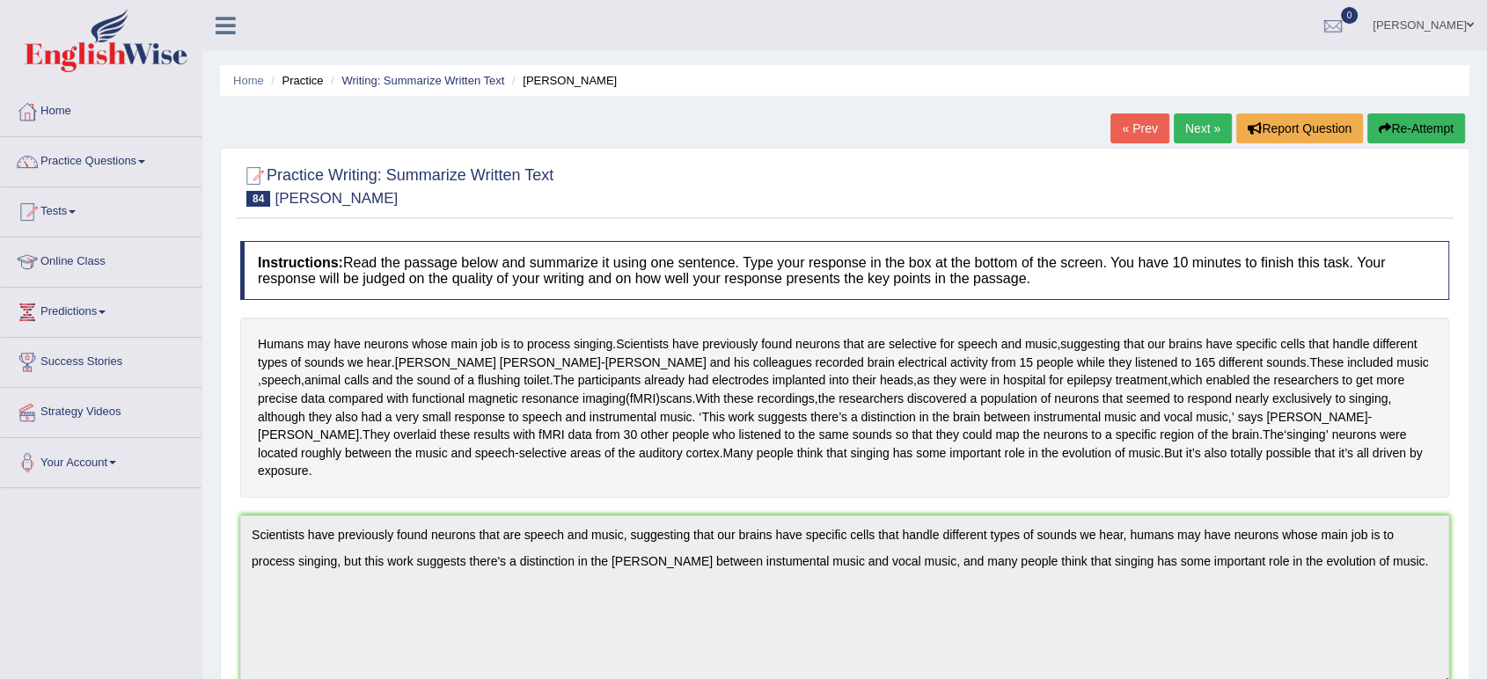
click at [1200, 138] on link "Next »" at bounding box center [1203, 129] width 58 height 30
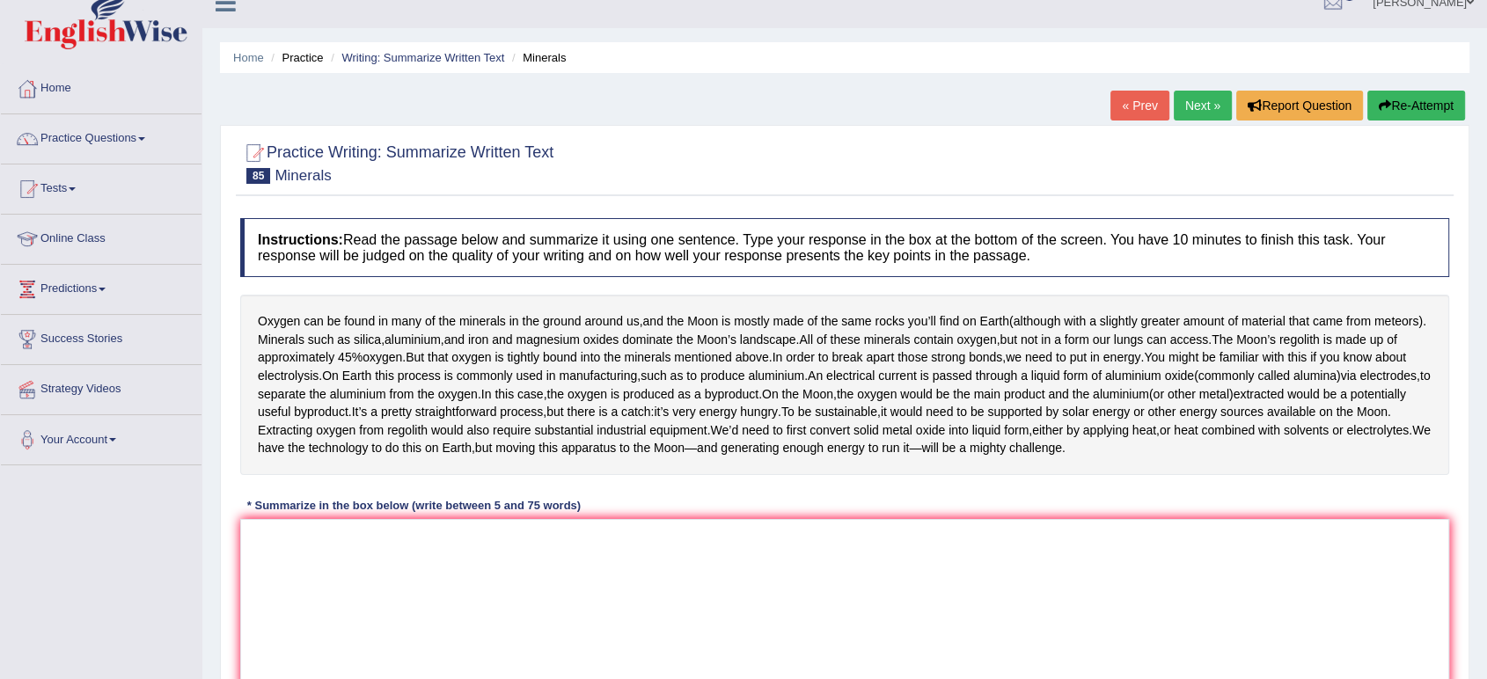
scroll to position [18, 0]
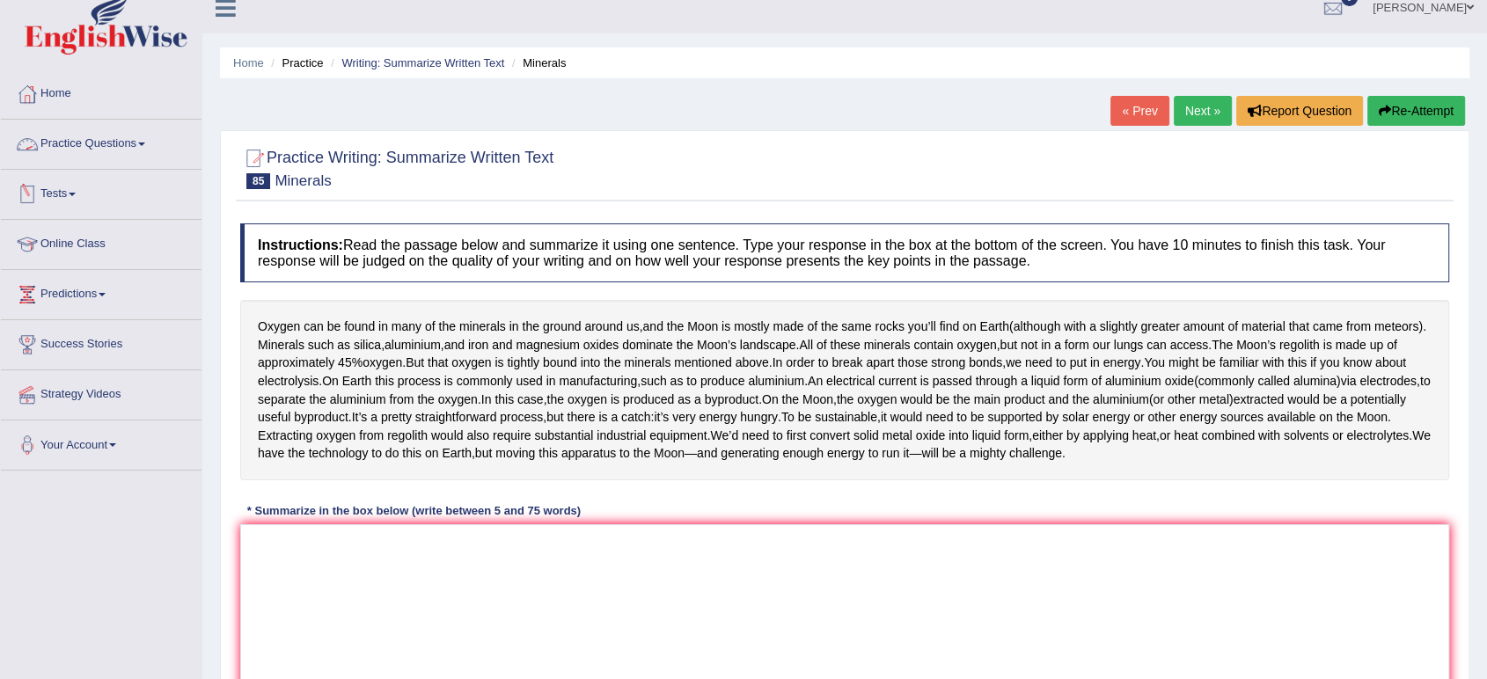
click at [81, 147] on link "Practice Questions" at bounding box center [101, 142] width 201 height 44
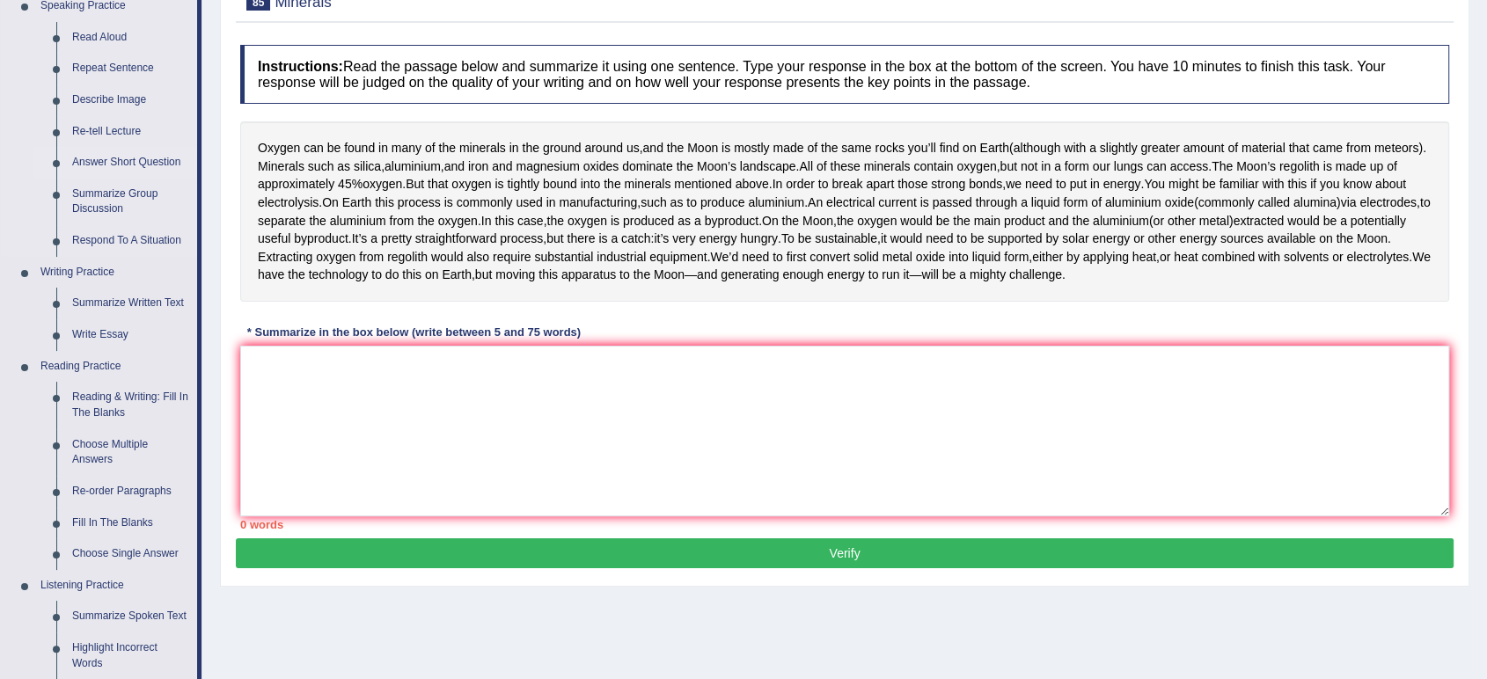
scroll to position [197, 0]
